Goal: Task Accomplishment & Management: Manage account settings

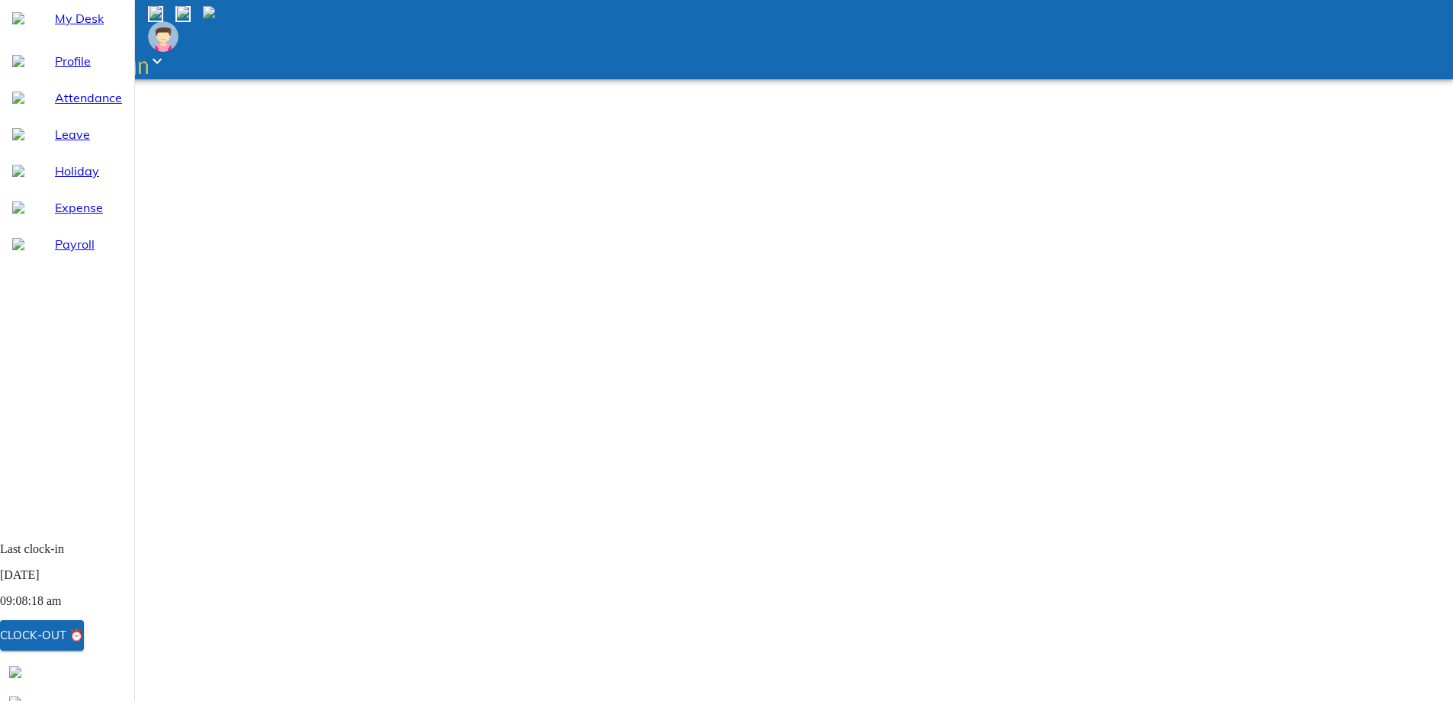
click at [90, 107] on span "Attendance" at bounding box center [88, 97] width 67 height 18
select select "10"
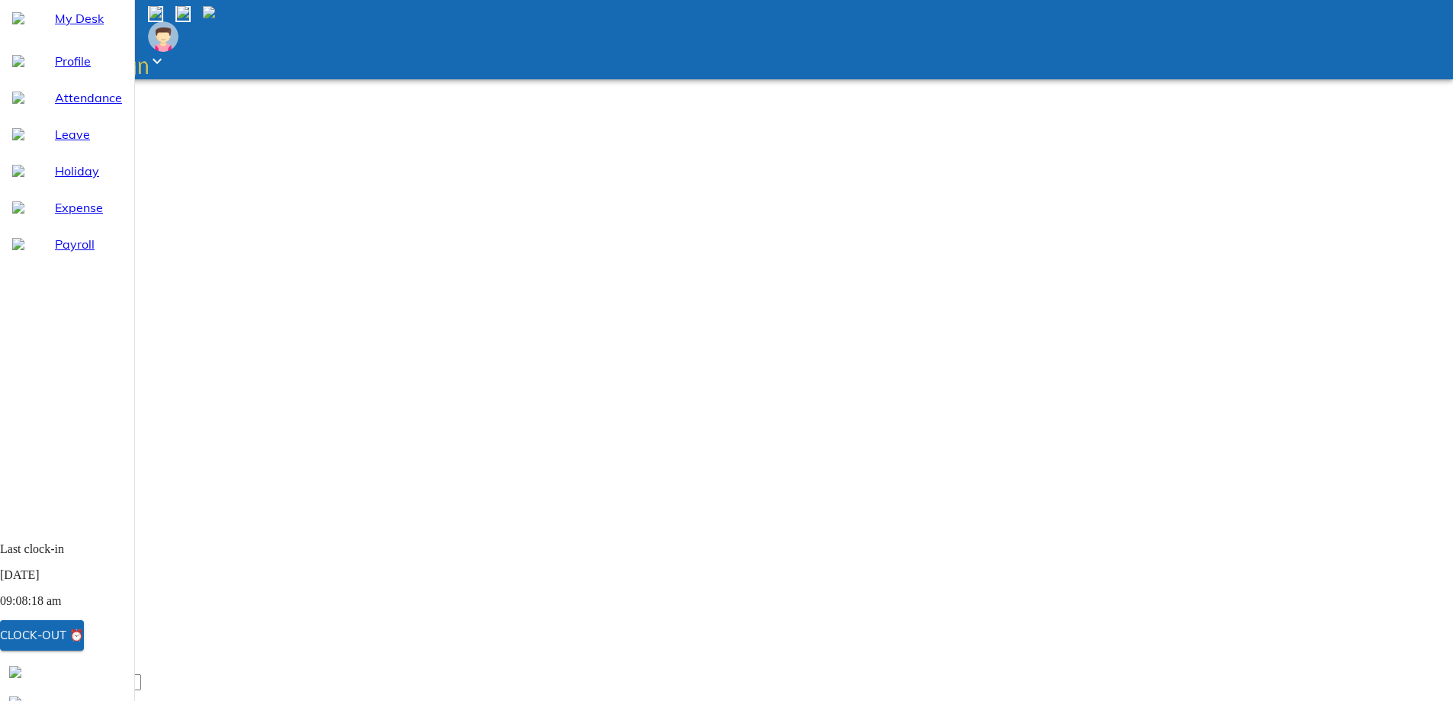
type input "[DATE]"
type input "6"
type input "10"
type input "2025"
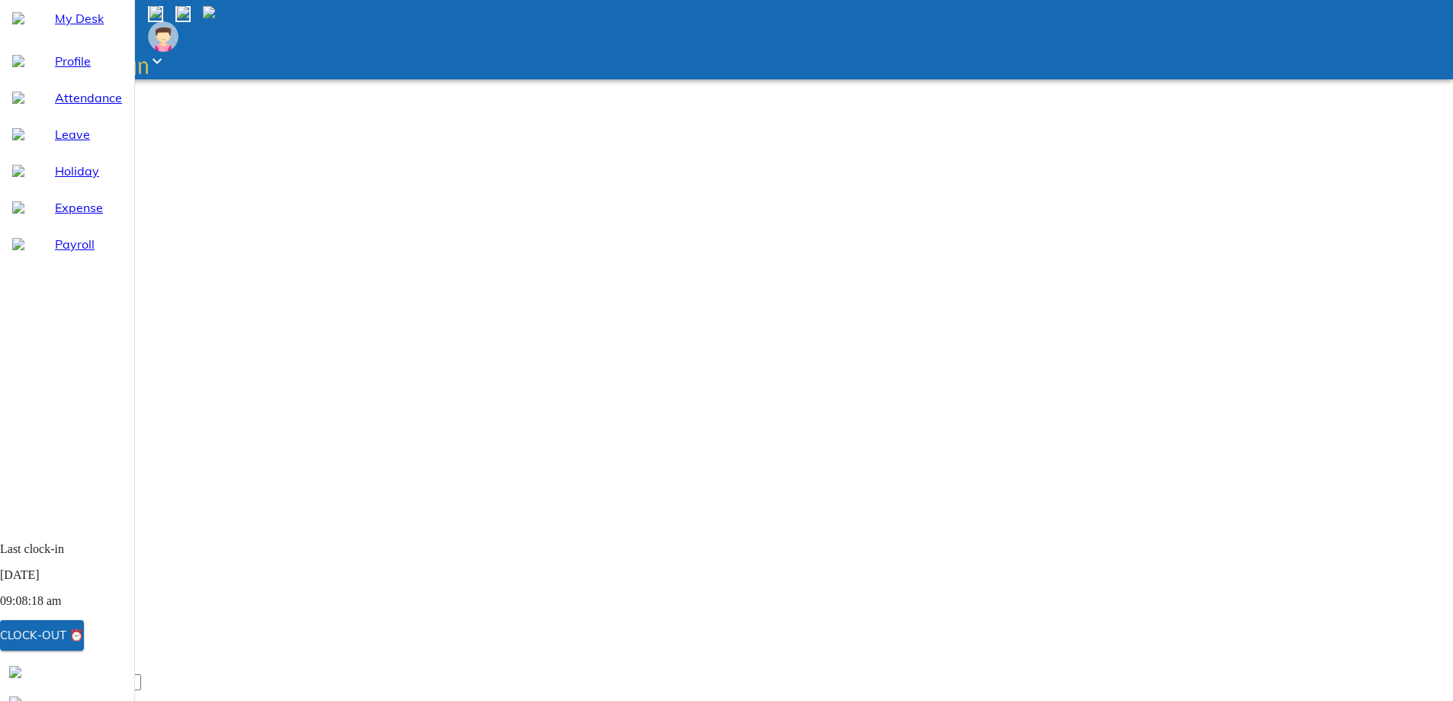
type input "[DATE]"
type input "6"
type input "10"
type input "2025"
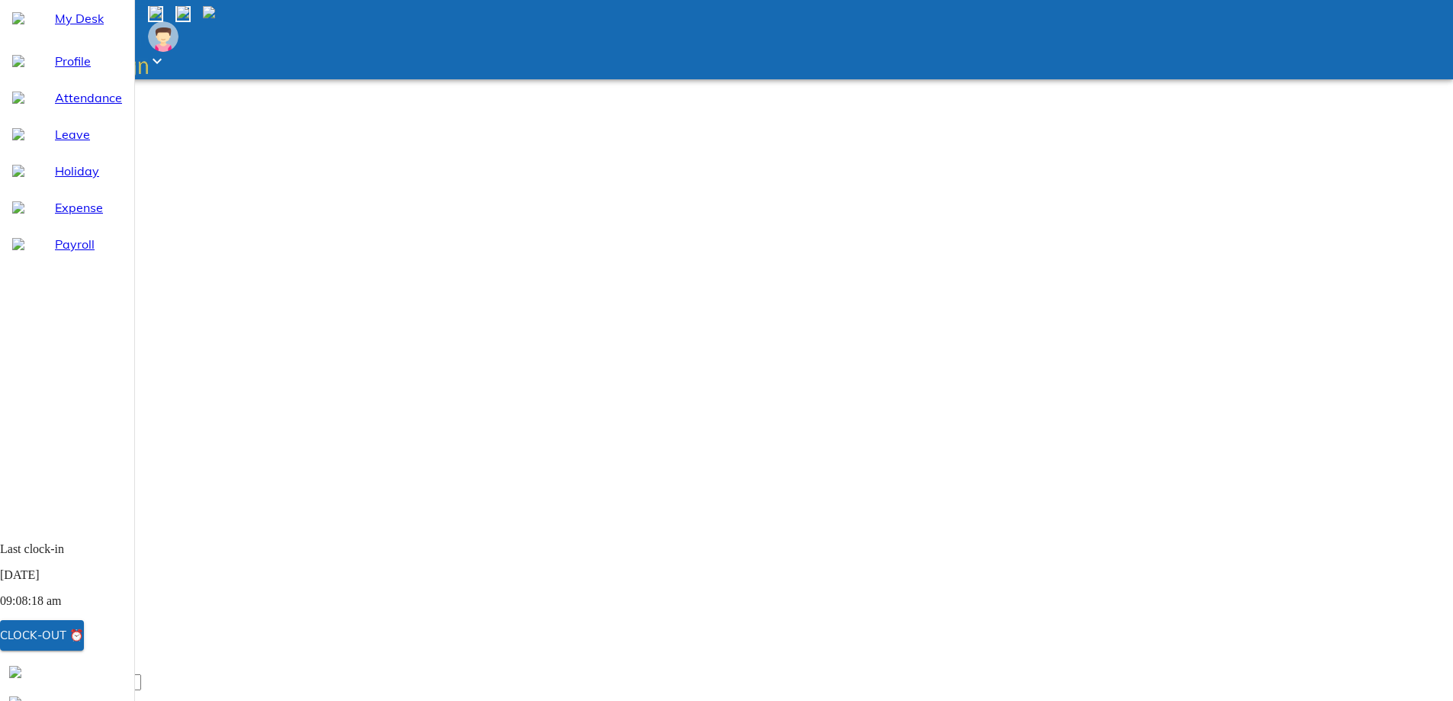
type textarea "x"
type input "21:07"
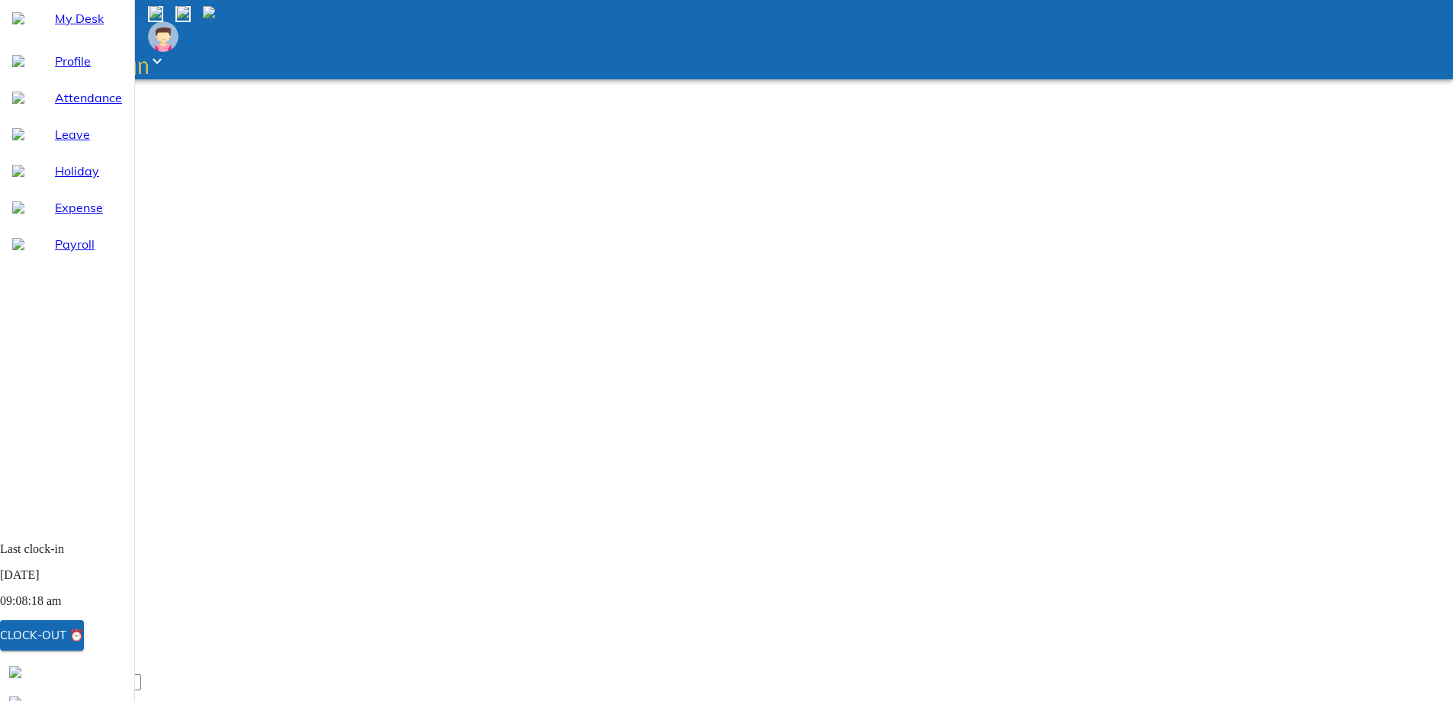
type textarea "x"
type textarea "f"
type textarea "x"
type textarea "fo"
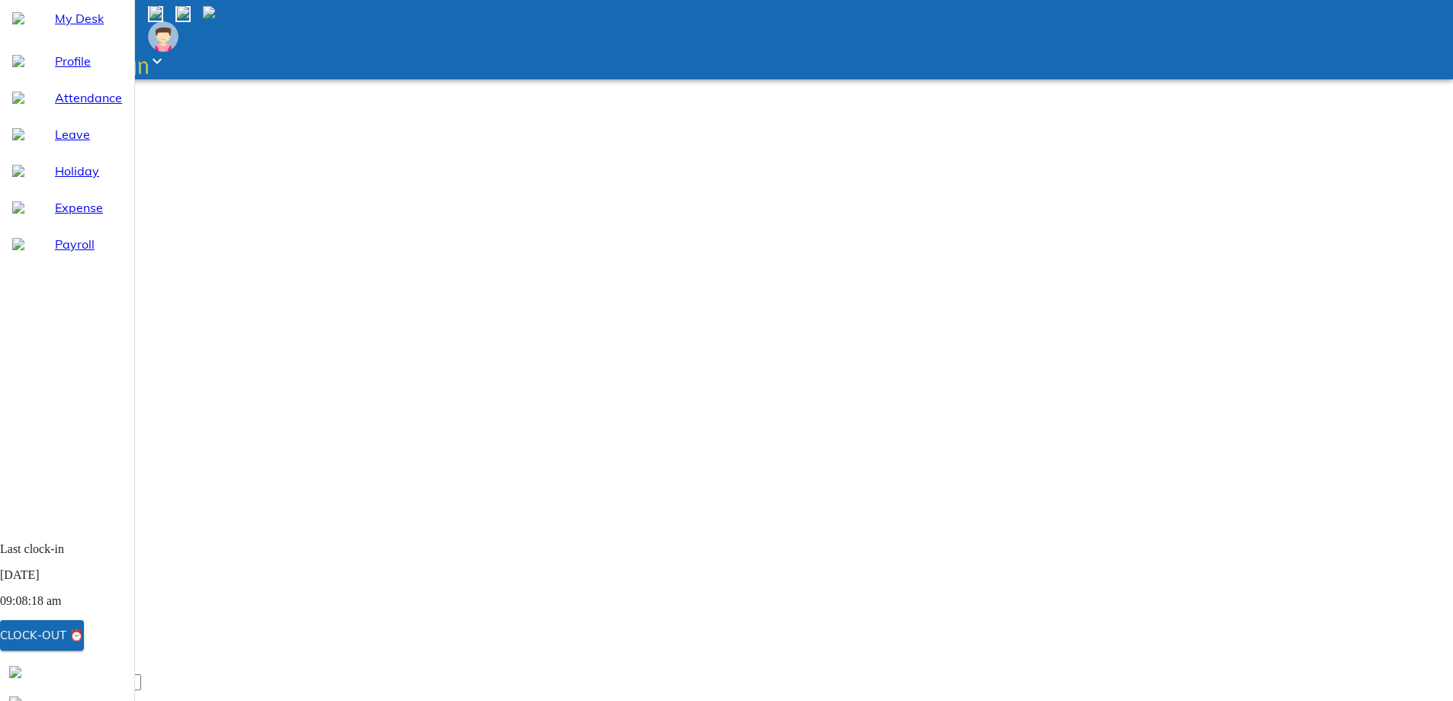
type textarea "x"
type textarea "for"
type textarea "x"
type textarea "fort"
type textarea "x"
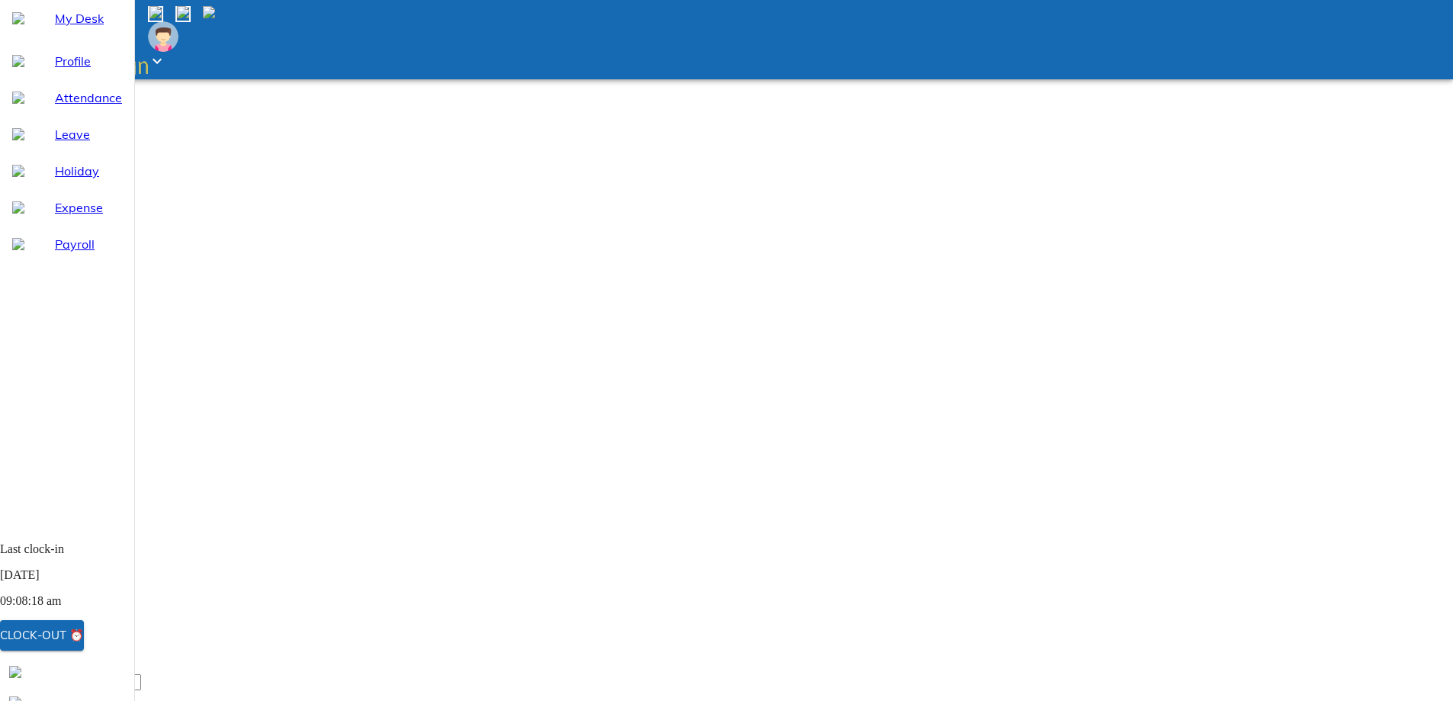
type textarea "fort"
type textarea "x"
type textarea "fort"
type textarea "x"
type textarea "fortg"
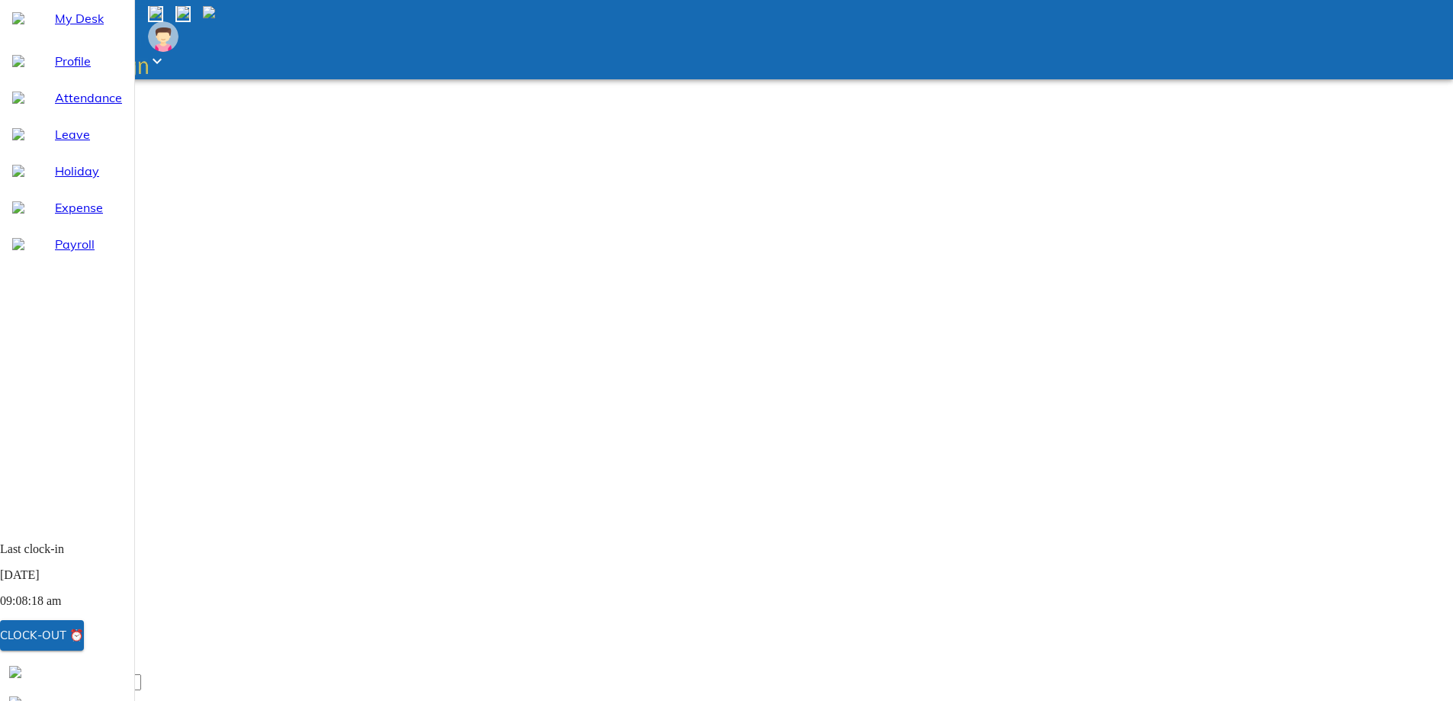
type textarea "x"
type textarea "fortgo"
type textarea "x"
type textarea "fortgot"
type textarea "x"
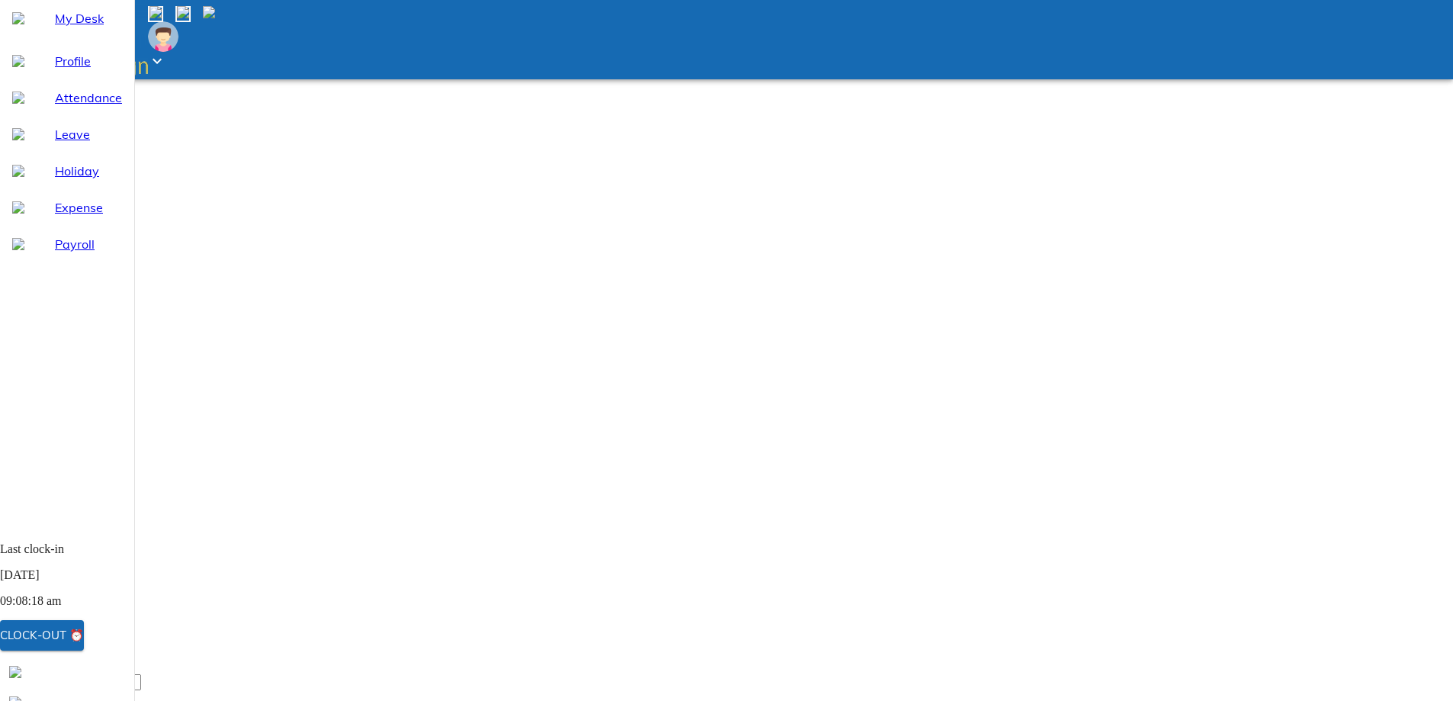
type textarea "fortgot"
type textarea "x"
type textarea "fortgot t"
type textarea "x"
type textarea "fortgot th"
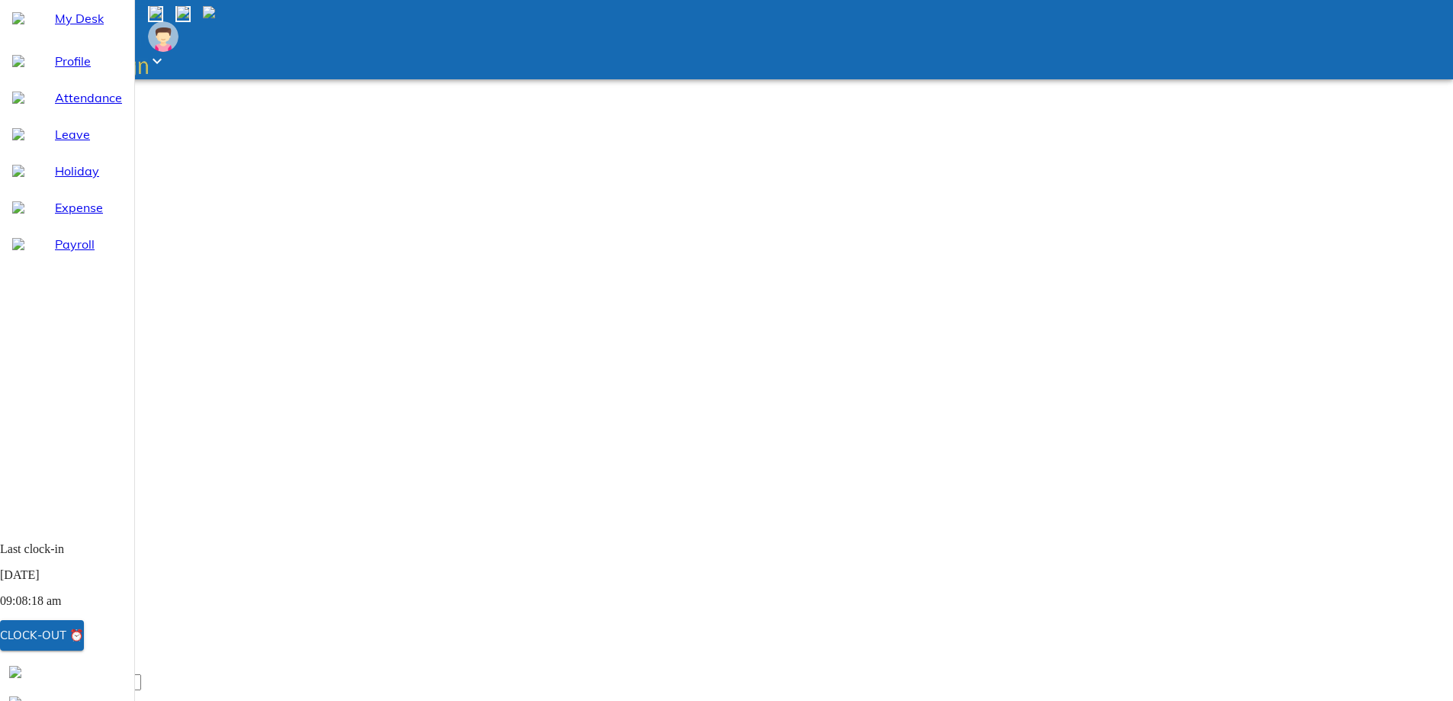
type textarea "x"
type textarea "fortgot the"
type textarea "x"
type textarea "fortgot the"
type textarea "x"
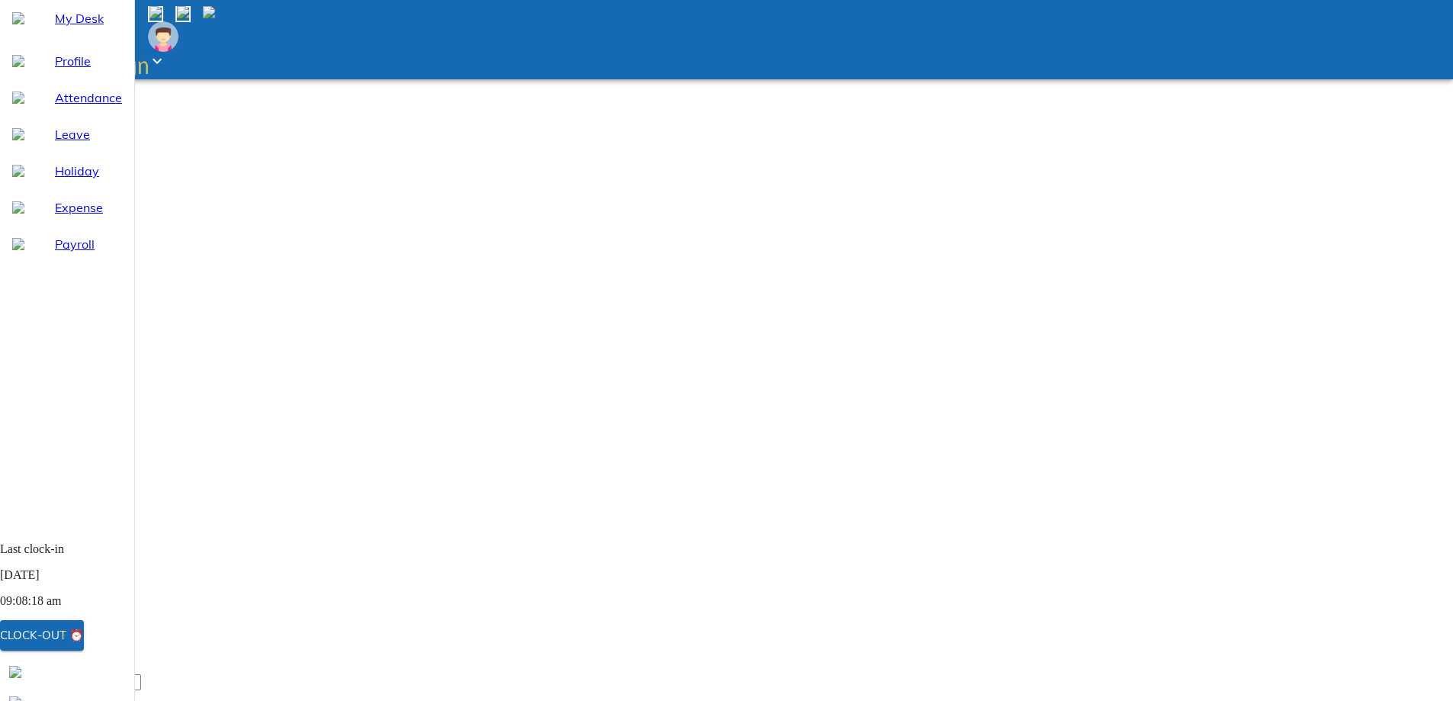
type textarea "fortgot the l"
type textarea "x"
type textarea "fortgot the lo"
type textarea "x"
type textarea "fortgot the log"
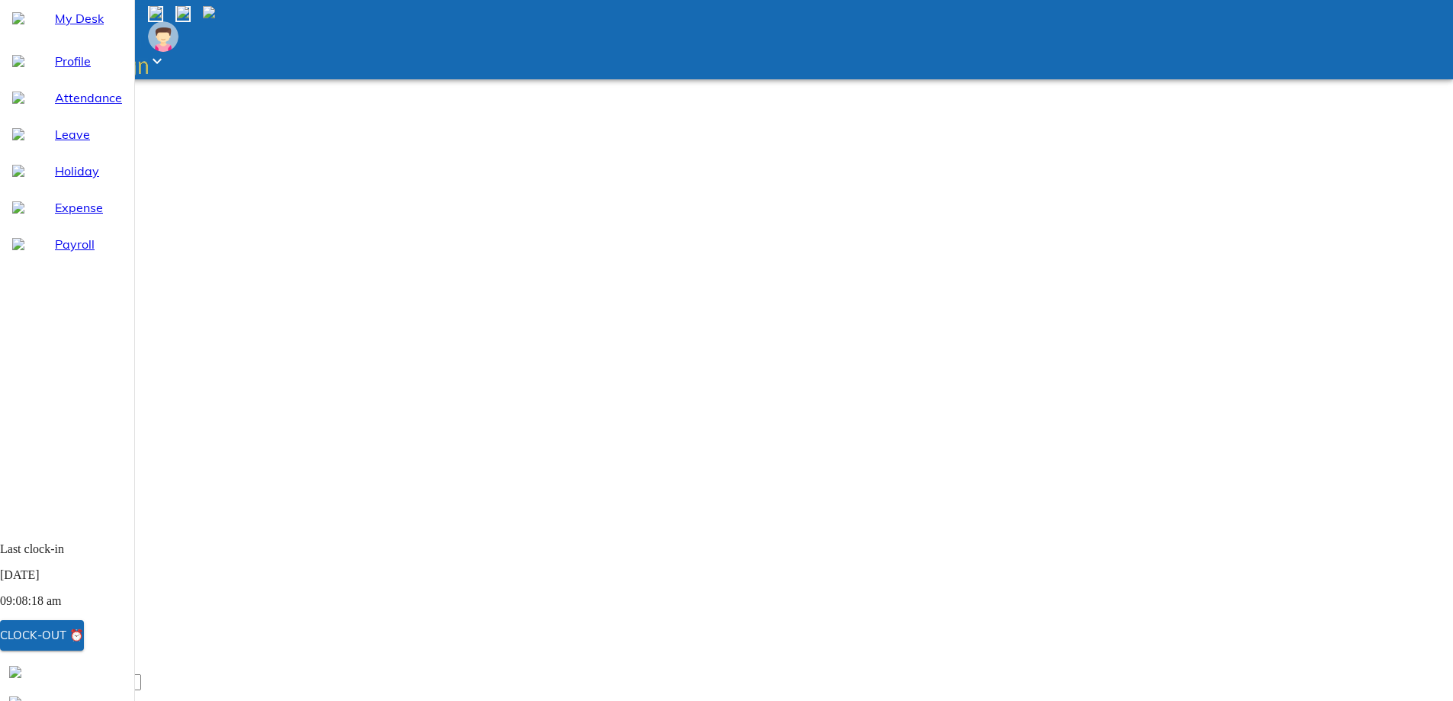
type textarea "x"
type textarea "fortgot the log"
type textarea "x"
type textarea "fortgot the log o"
type textarea "x"
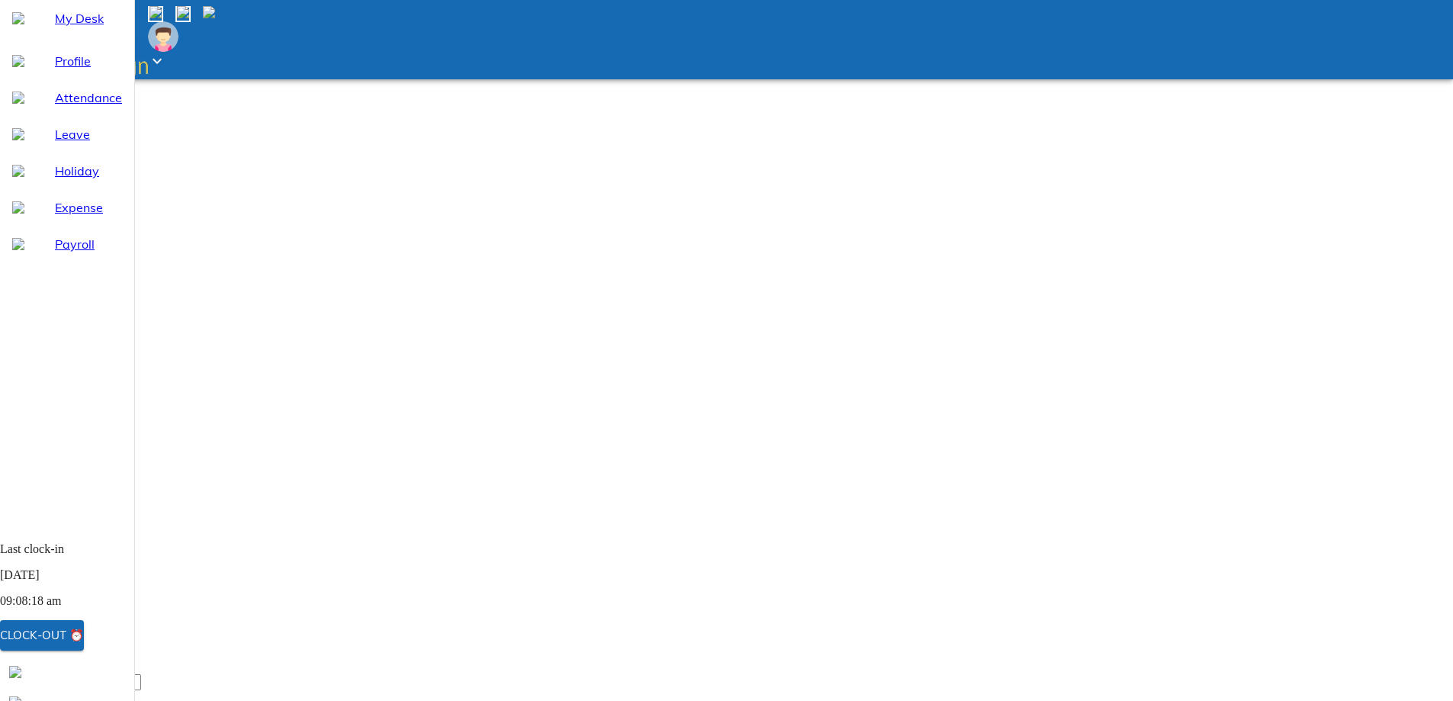
type textarea "fortgot the log of"
type textarea "x"
type textarea "fortgot the log off"
type textarea "x"
type textarea "fortgot the log off"
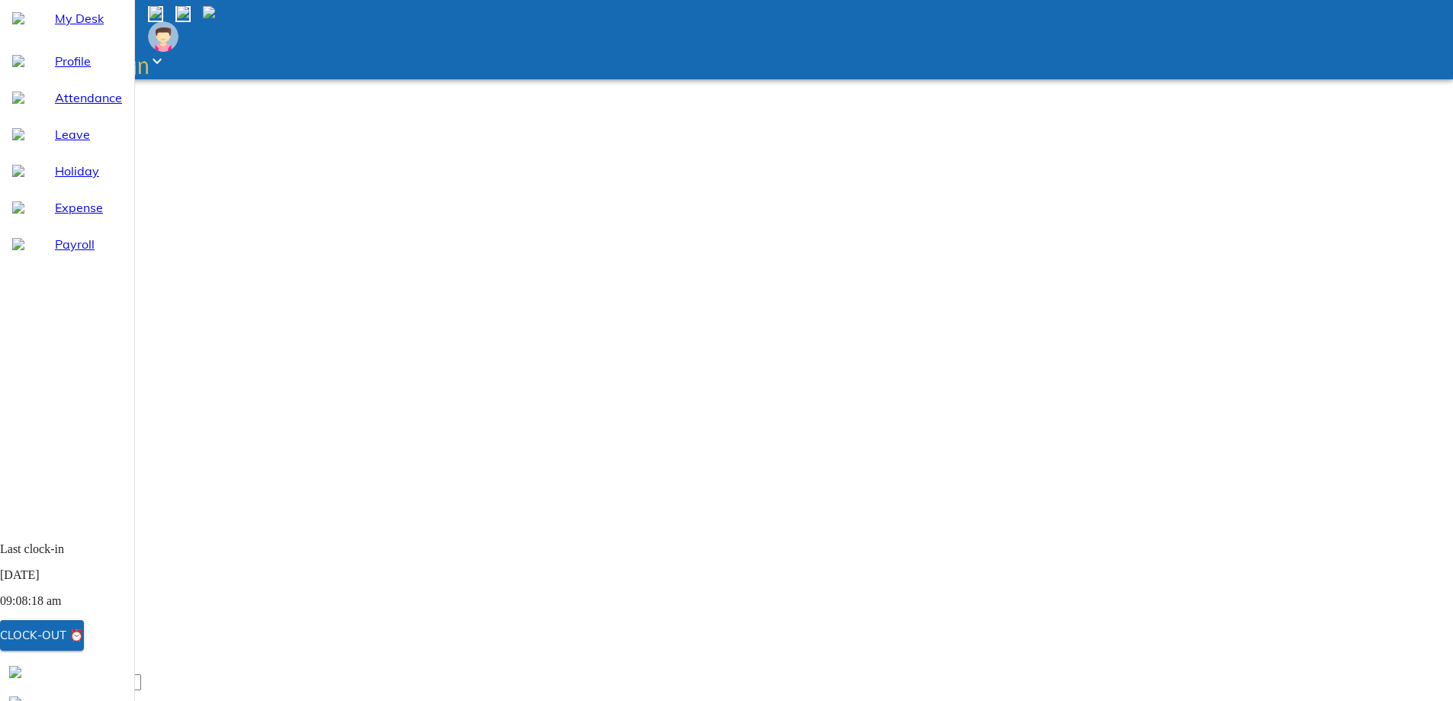
type textarea "x"
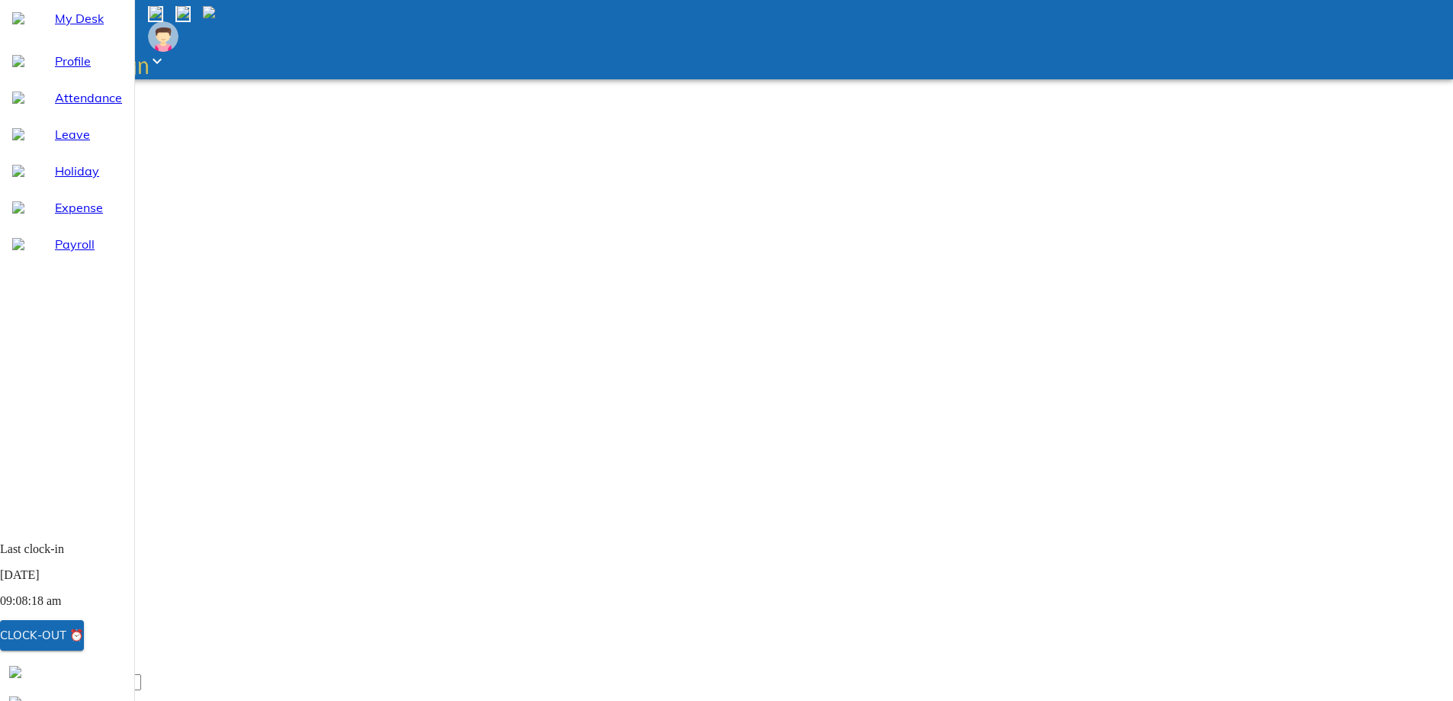
type textarea "fort=got the log off"
type textarea "x"
type textarea "fortgot the log off"
type textarea "x"
type textarea "forgot the log off"
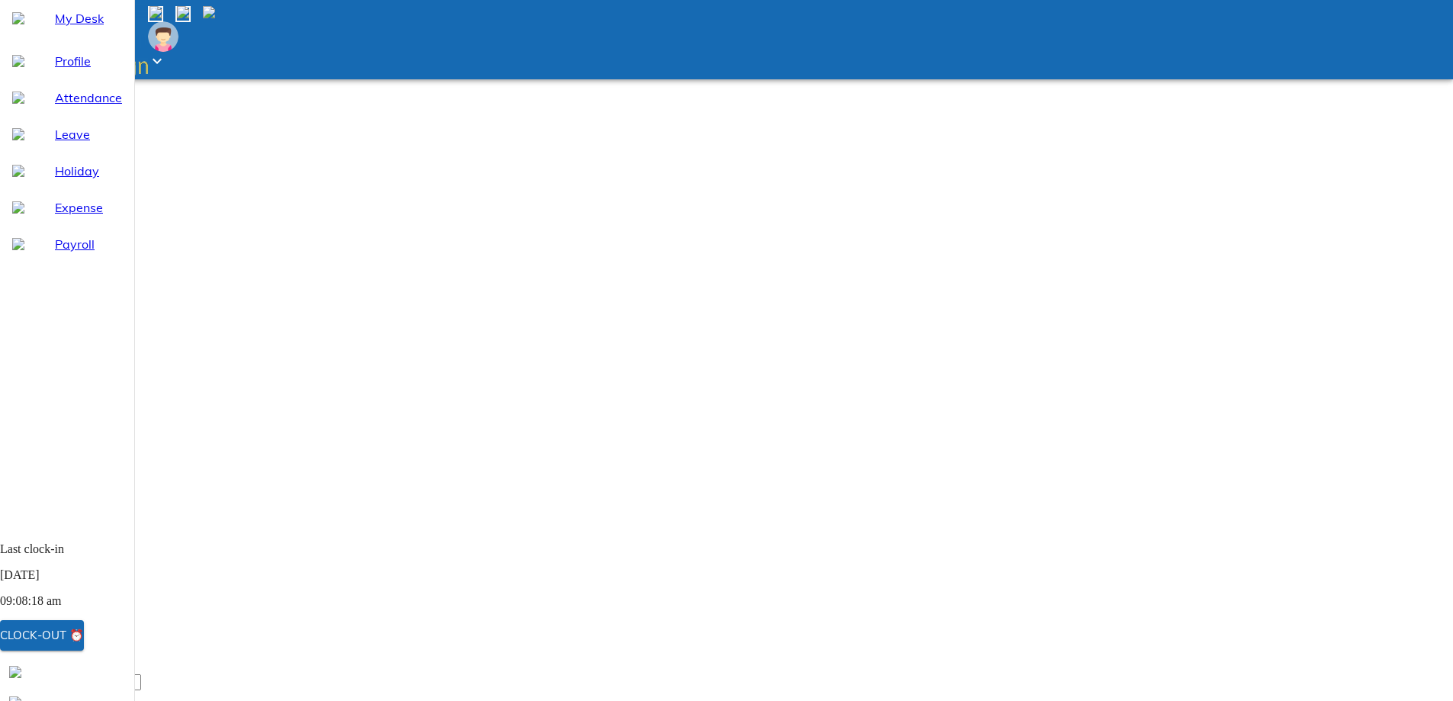
type textarea "x"
type textarea "orgot the log off"
type textarea "x"
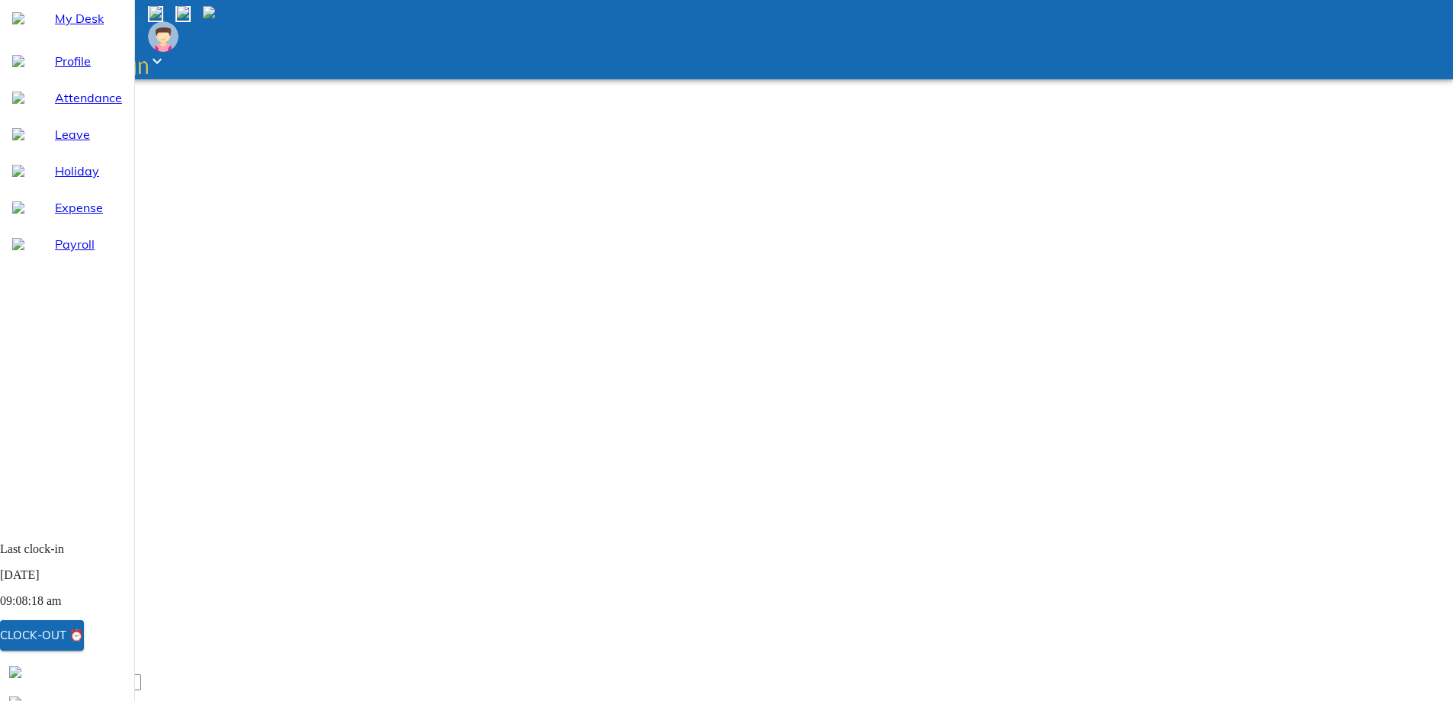
type textarea "Forgot the log off"
type textarea "x"
type textarea "Forgot the log off"
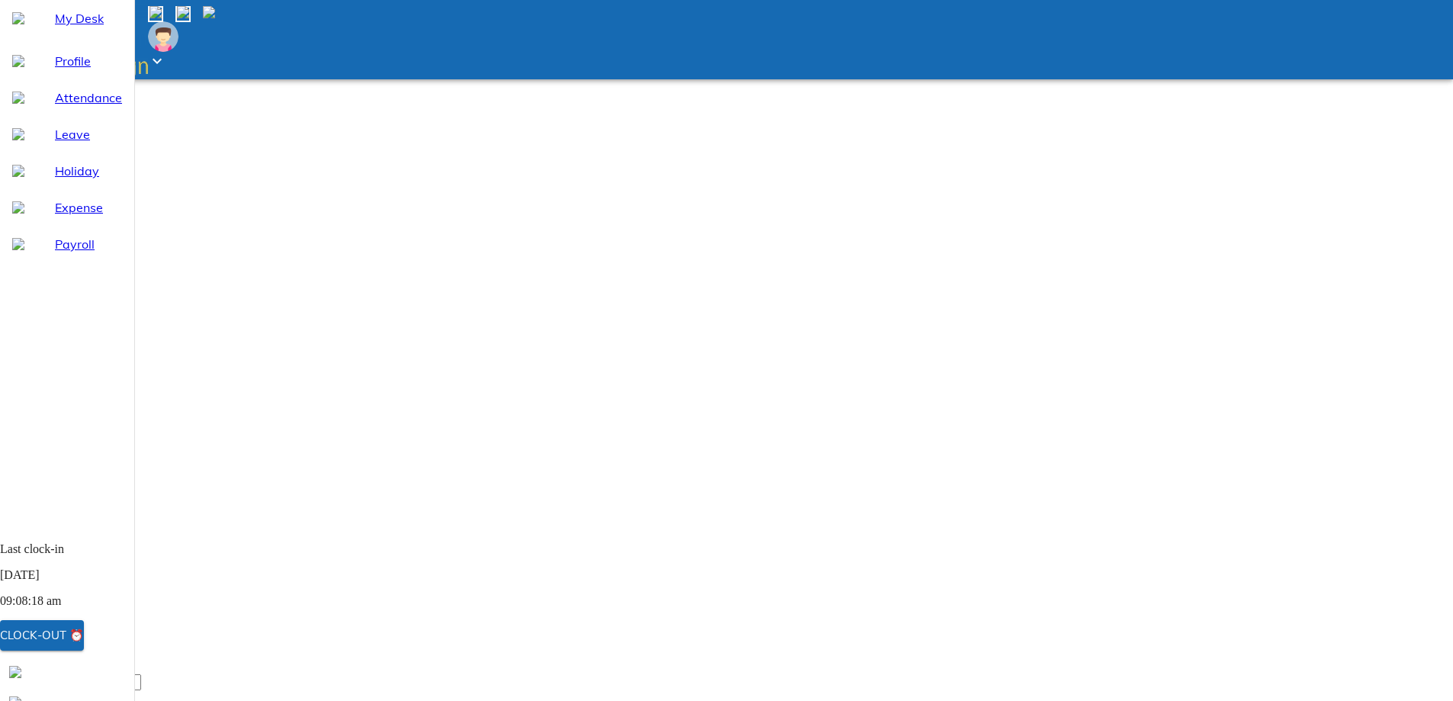
type textarea "x"
